Goal: Task Accomplishment & Management: Manage account settings

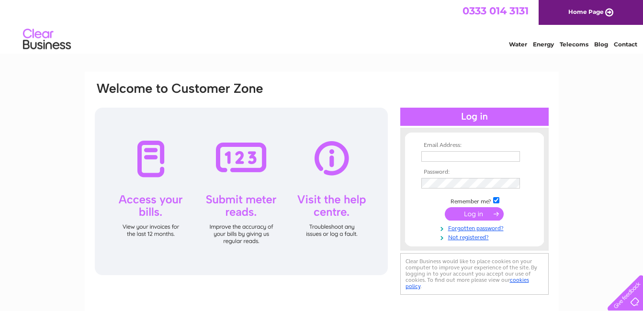
click at [455, 157] on input "text" at bounding box center [470, 156] width 99 height 11
type input "craigmclean22@aol.com"
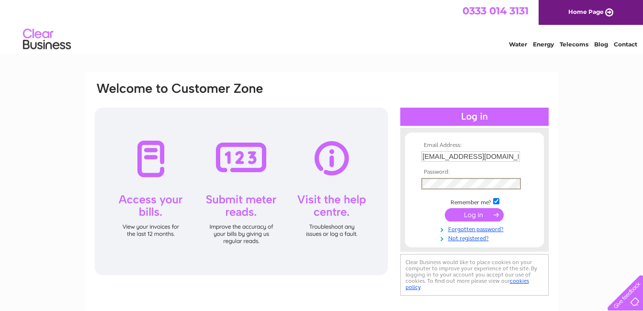
click at [445, 208] on input "submit" at bounding box center [474, 214] width 59 height 13
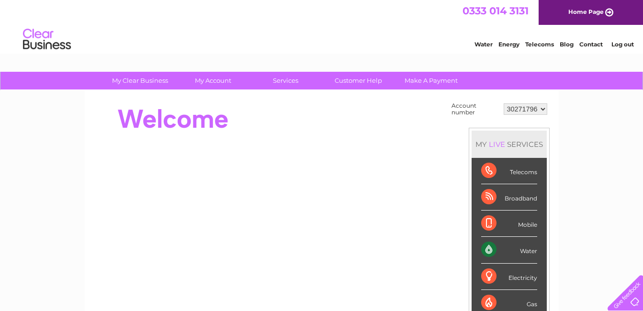
click at [530, 251] on div "Water" at bounding box center [509, 250] width 56 height 26
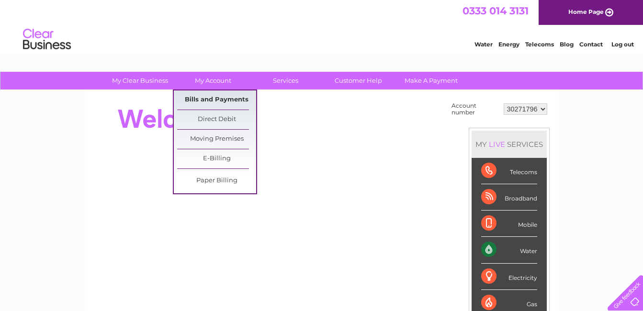
click at [211, 100] on link "Bills and Payments" at bounding box center [216, 99] width 79 height 19
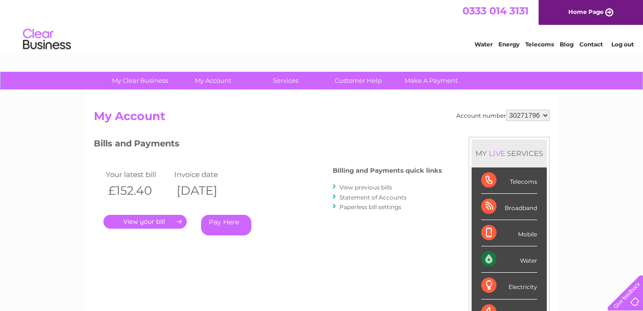
click at [149, 218] on link "." at bounding box center [144, 222] width 83 height 14
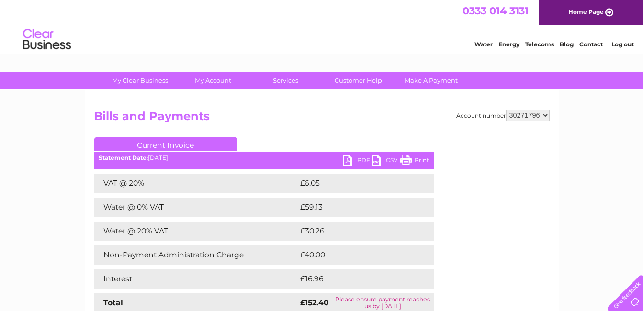
click at [351, 157] on link "PDF" at bounding box center [357, 162] width 29 height 14
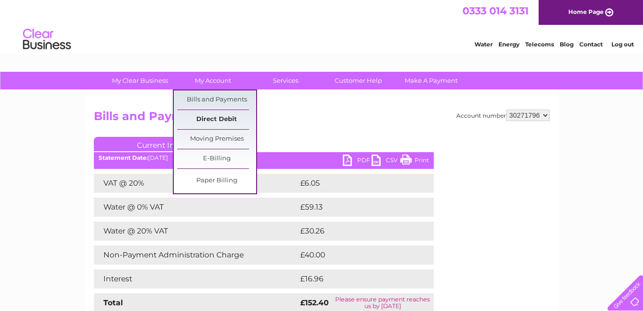
click at [227, 115] on link "Direct Debit" at bounding box center [216, 119] width 79 height 19
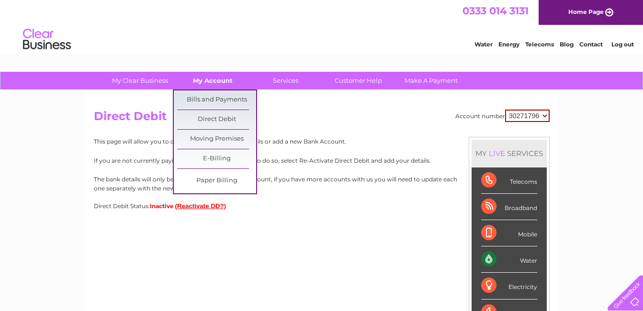
click at [218, 75] on link "My Account" at bounding box center [212, 81] width 79 height 18
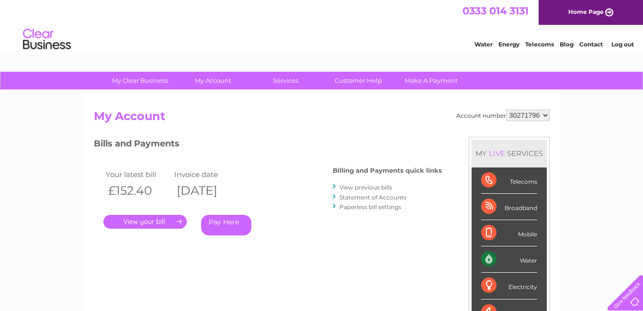
click at [161, 224] on link "." at bounding box center [144, 222] width 83 height 14
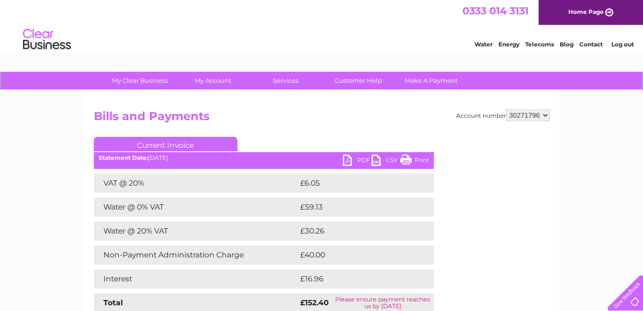
click at [361, 159] on link "PDF" at bounding box center [357, 162] width 29 height 14
click at [454, 163] on div "Account number 30271796 30271797 Bills and Payments Current Invoice PDF CSV Pri…" at bounding box center [322, 220] width 456 height 221
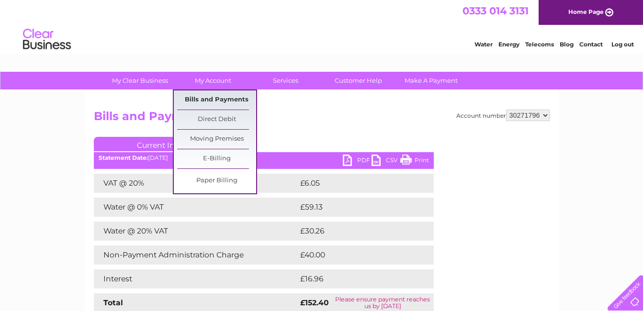
click at [205, 98] on link "Bills and Payments" at bounding box center [216, 99] width 79 height 19
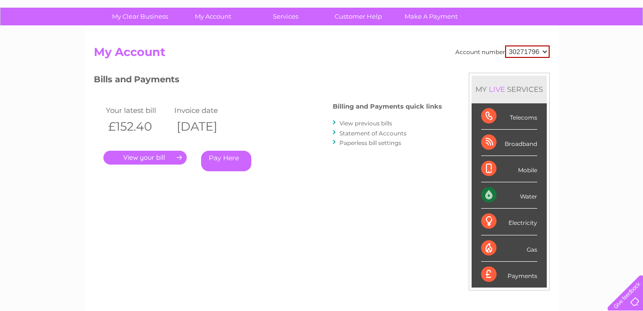
scroll to position [52, 0]
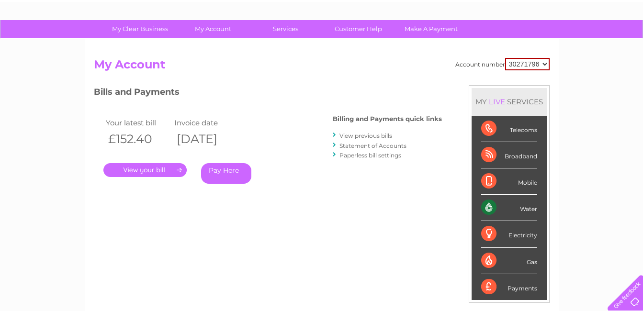
click at [150, 174] on link "." at bounding box center [144, 170] width 83 height 14
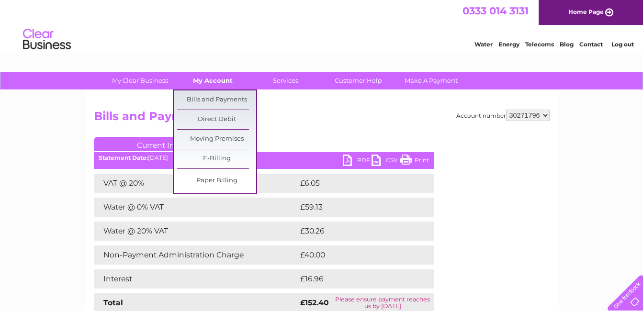
click at [208, 80] on link "My Account" at bounding box center [212, 81] width 79 height 18
click at [204, 100] on link "Bills and Payments" at bounding box center [216, 99] width 79 height 19
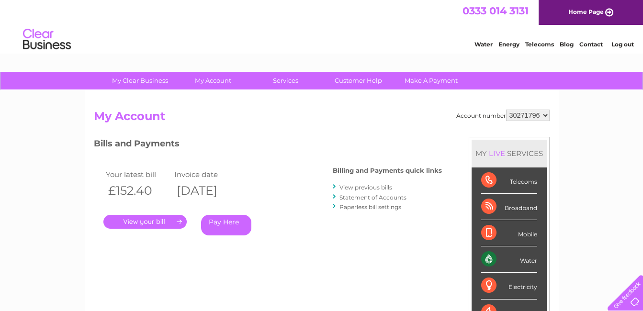
click at [369, 190] on link "View previous bills" at bounding box center [365, 187] width 53 height 7
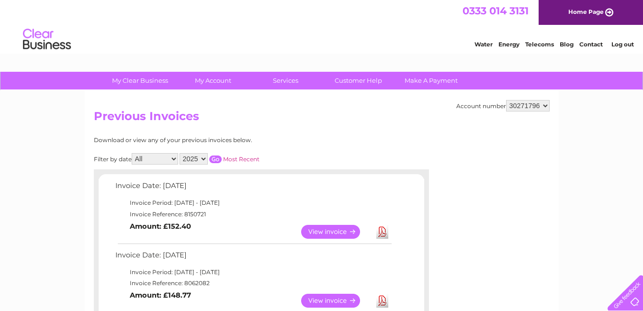
drag, startPoint x: 0, startPoint y: 0, endPoint x: 399, endPoint y: 244, distance: 467.7
drag, startPoint x: 399, startPoint y: 244, endPoint x: 436, endPoint y: 101, distance: 146.7
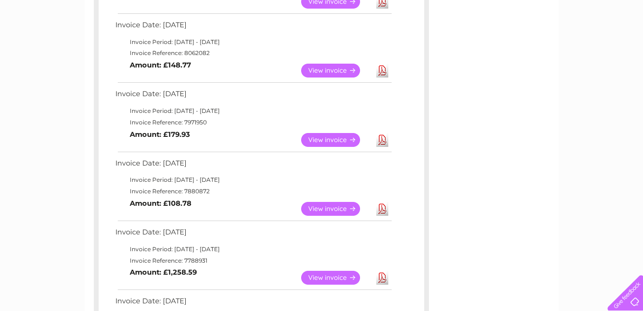
scroll to position [349, 0]
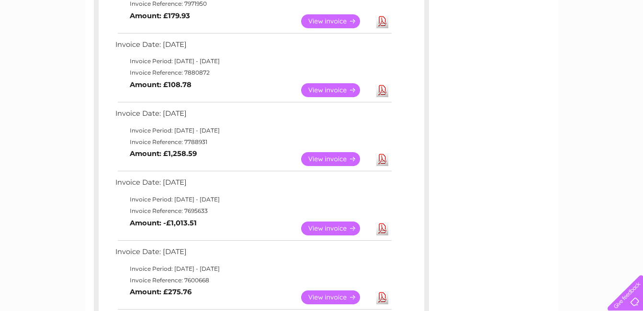
click at [336, 157] on link "View" at bounding box center [336, 159] width 70 height 14
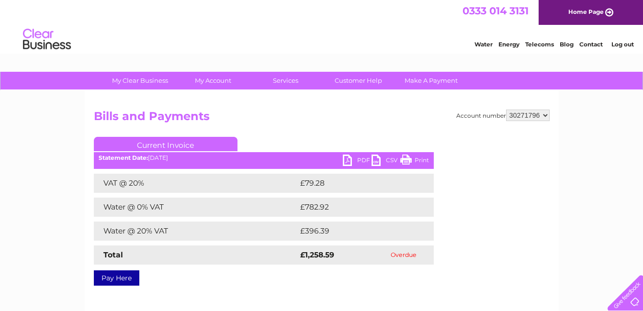
click at [364, 159] on link "PDF" at bounding box center [357, 162] width 29 height 14
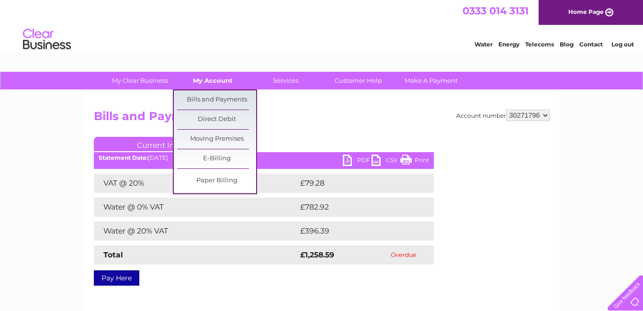
click at [204, 84] on link "My Account" at bounding box center [212, 81] width 79 height 18
click at [202, 98] on link "Bills and Payments" at bounding box center [216, 99] width 79 height 19
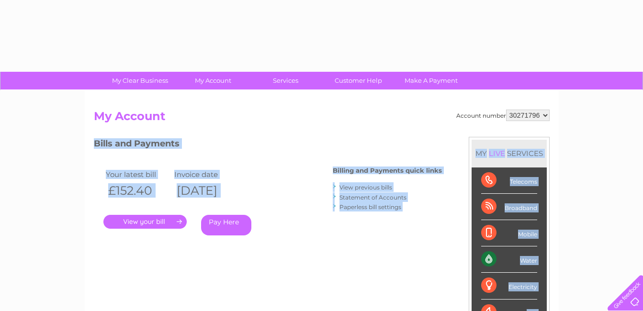
click at [168, 229] on div "Account number 30271796 30271797 My Account MY LIVE SERVICES Telecoms Broadband…" at bounding box center [322, 248] width 474 height 317
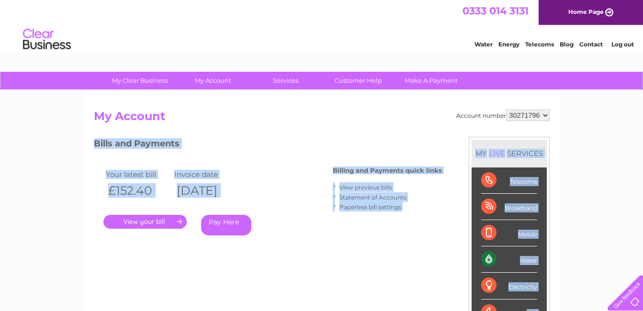
drag, startPoint x: 168, startPoint y: 229, endPoint x: 149, endPoint y: 222, distance: 20.7
click at [149, 222] on link "." at bounding box center [144, 222] width 83 height 14
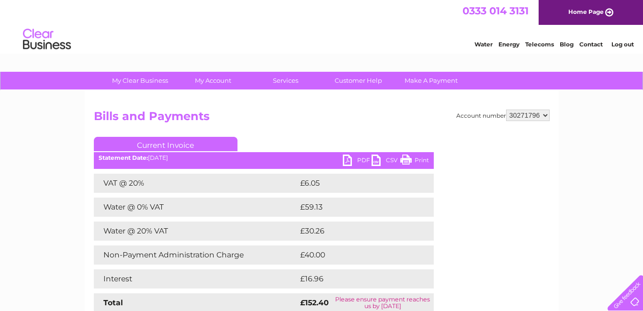
click at [362, 160] on link "PDF" at bounding box center [357, 162] width 29 height 14
